Goal: Transaction & Acquisition: Download file/media

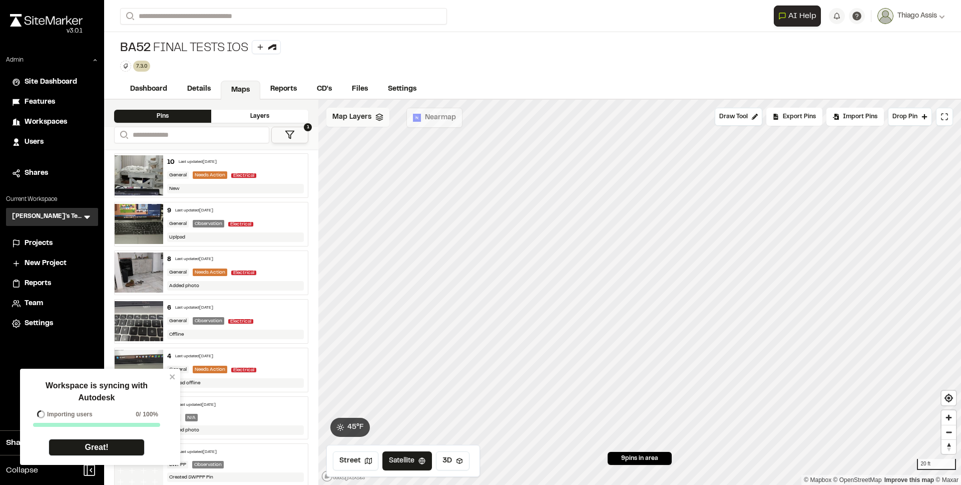
click at [358, 112] on span "Map Layers" at bounding box center [351, 117] width 39 height 11
click at [49, 244] on span "Projects" at bounding box center [39, 243] width 28 height 11
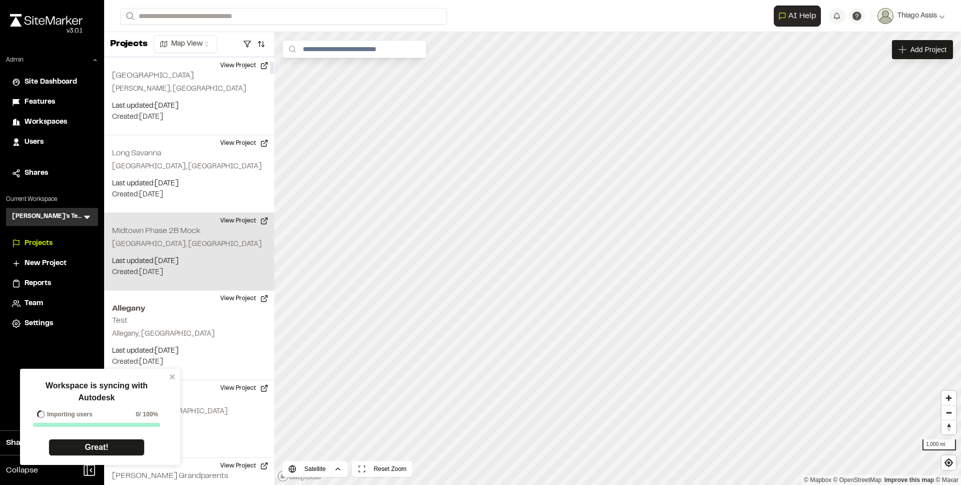
scroll to position [167, 0]
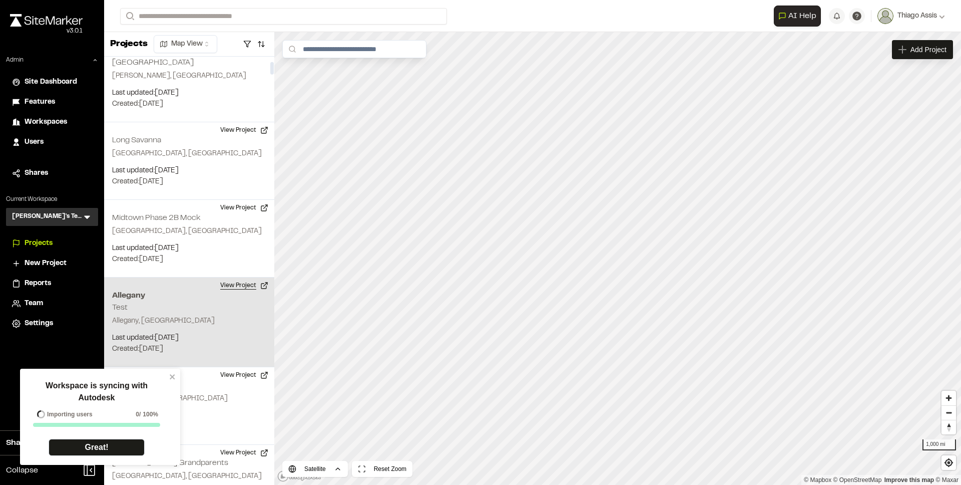
click at [234, 284] on button "View Project" at bounding box center [244, 285] width 60 height 16
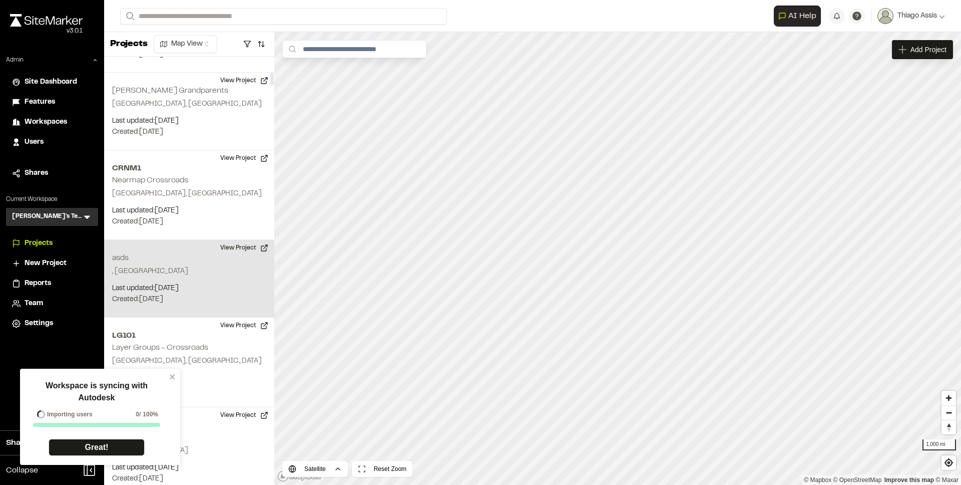
scroll to position [682, 0]
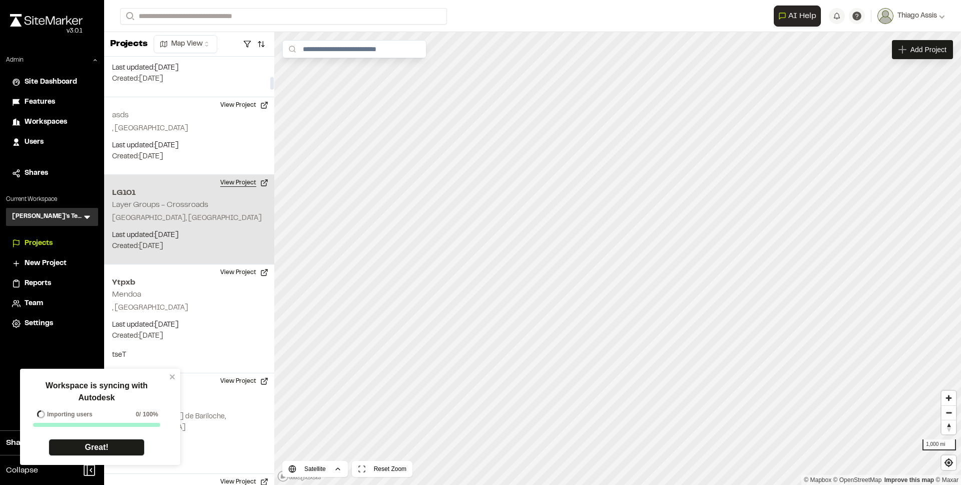
click at [236, 182] on button "View Project" at bounding box center [244, 183] width 60 height 16
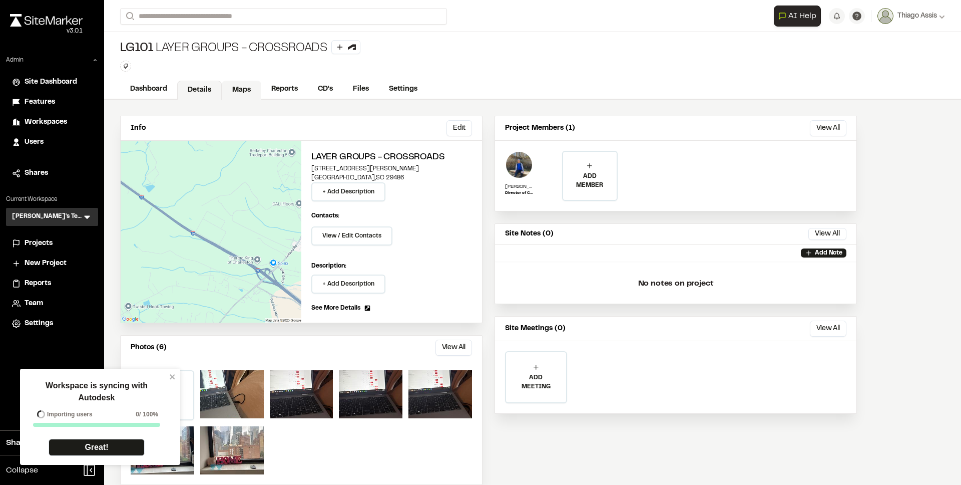
click at [239, 88] on link "Maps" at bounding box center [242, 90] width 40 height 19
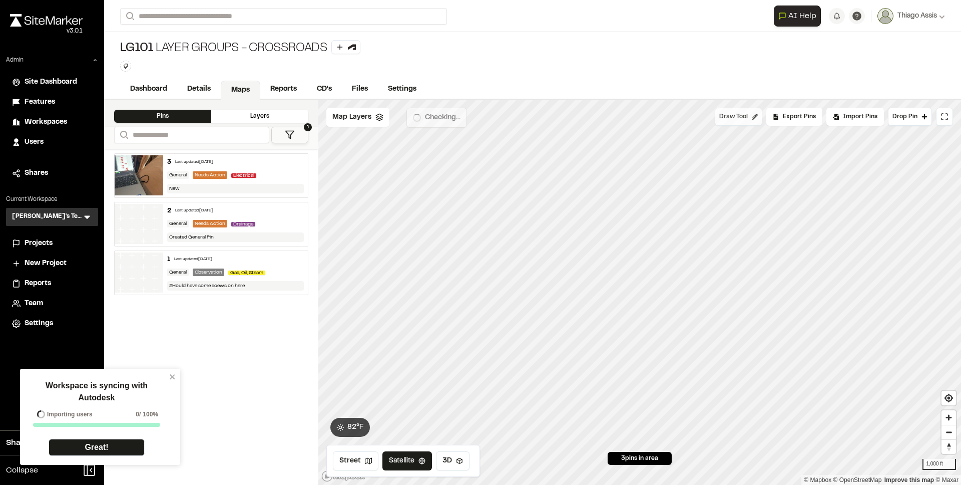
click at [732, 114] on span "Draw Tool" at bounding box center [733, 116] width 29 height 9
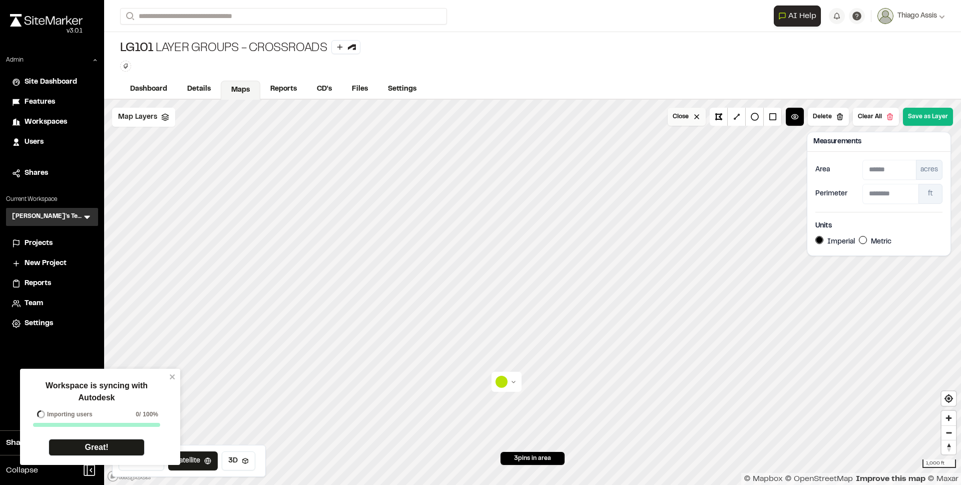
click at [687, 113] on button "Close" at bounding box center [687, 117] width 38 height 18
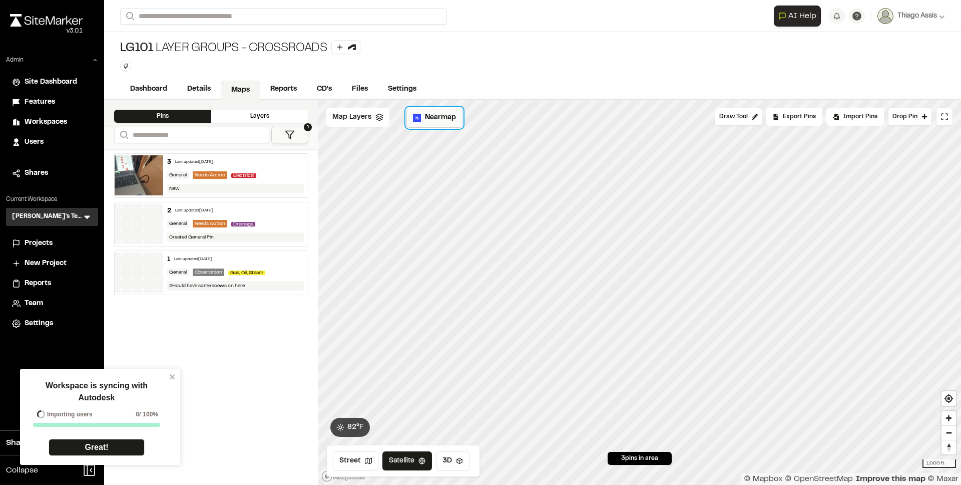
click at [433, 117] on span "Nearmap" at bounding box center [440, 117] width 31 height 11
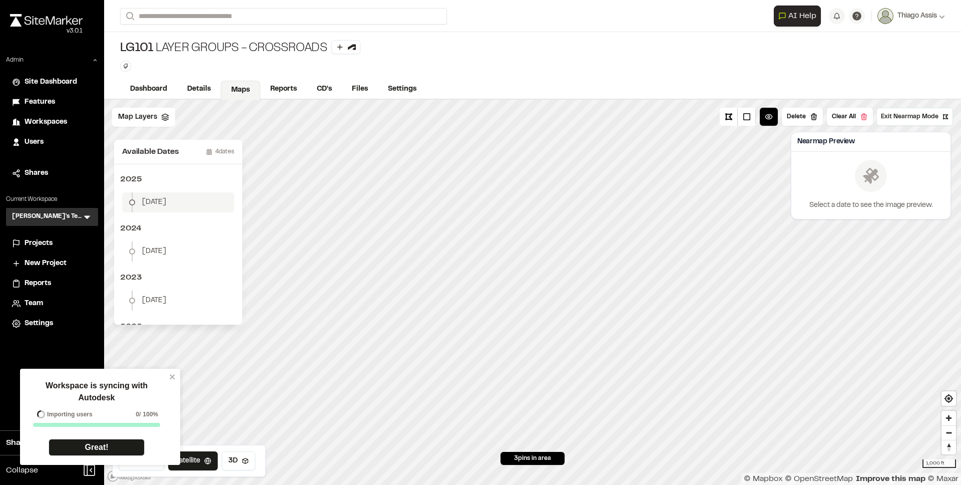
click at [166, 199] on span "[DATE]" at bounding box center [154, 202] width 24 height 11
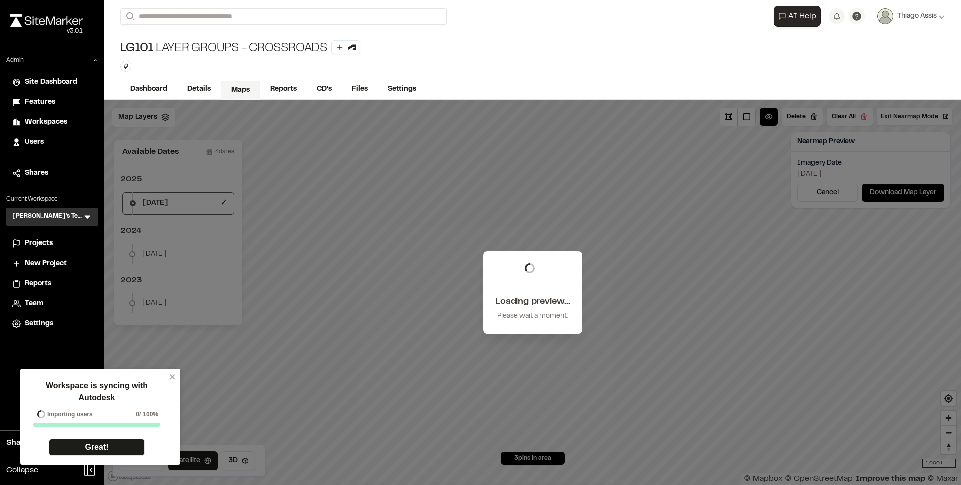
click at [173, 372] on div "Workspace is syncing with Autodesk Importing users 0 / 100% Great!" at bounding box center [100, 416] width 160 height 96
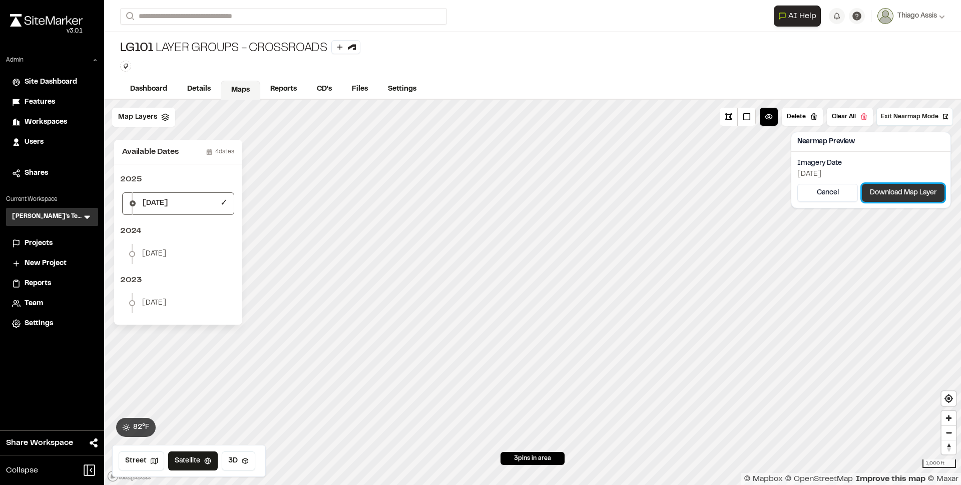
click at [898, 197] on button "Download Map Layer" at bounding box center [903, 193] width 83 height 18
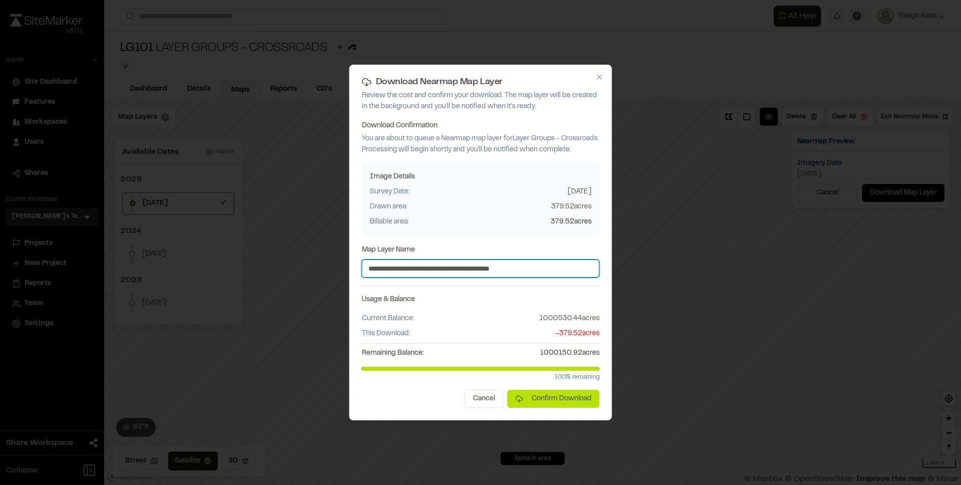
click at [559, 277] on input "**********" at bounding box center [481, 268] width 238 height 18
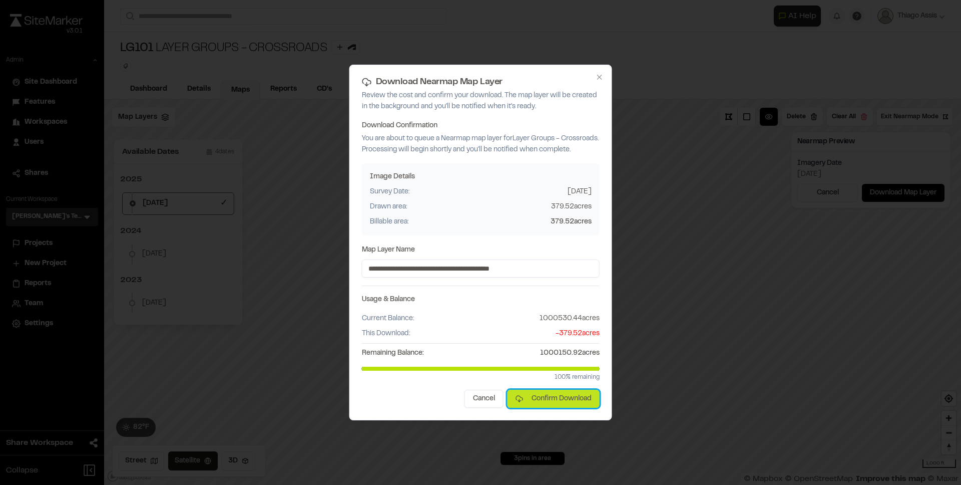
click at [559, 403] on button "Confirm Download" at bounding box center [554, 399] width 92 height 18
